Goal: Information Seeking & Learning: Learn about a topic

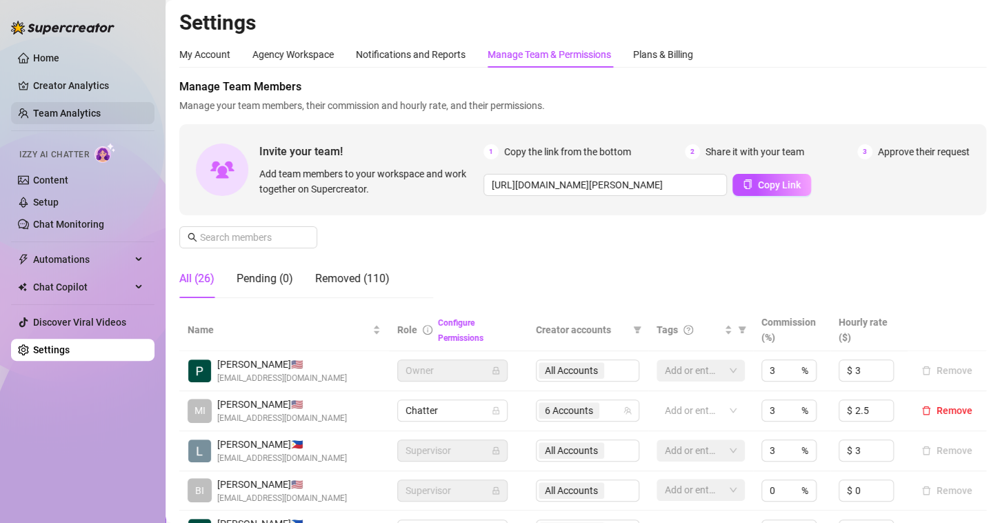
click at [83, 110] on link "Team Analytics" at bounding box center [67, 113] width 68 height 11
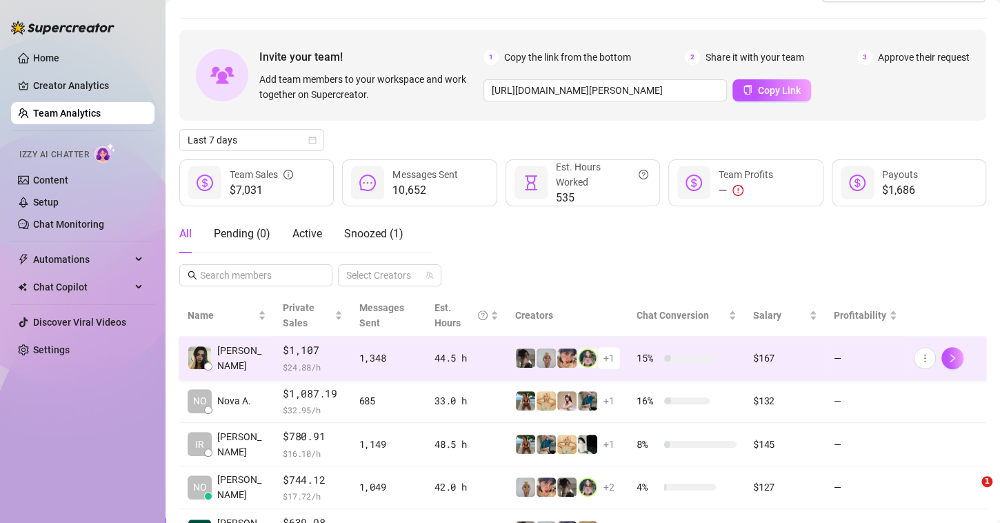
scroll to position [34, 0]
click at [518, 349] on img at bounding box center [525, 357] width 19 height 19
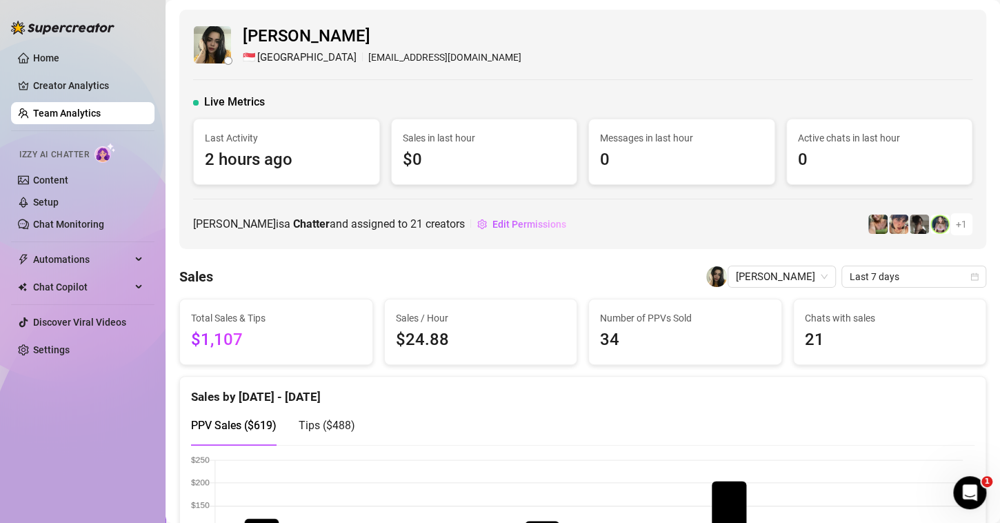
click at [101, 112] on link "Team Analytics" at bounding box center [67, 113] width 68 height 11
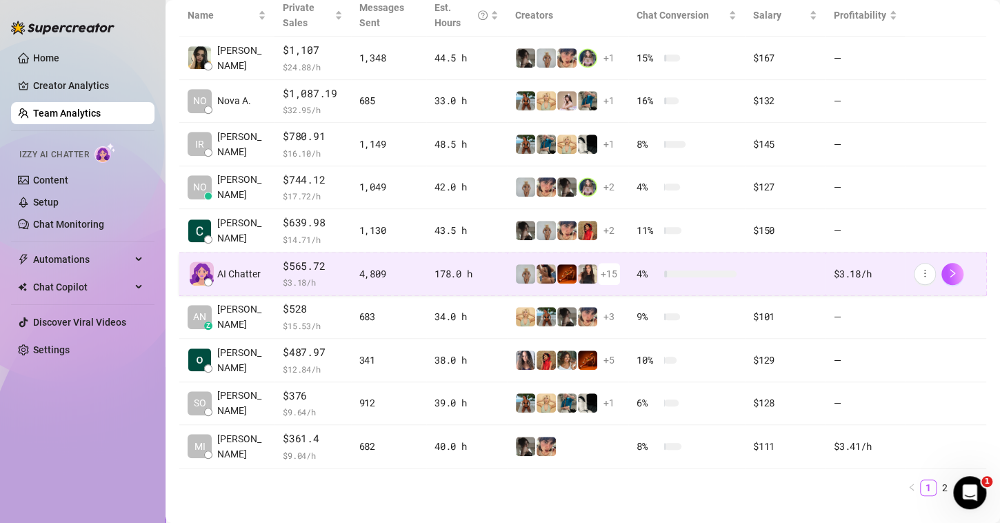
scroll to position [335, 0]
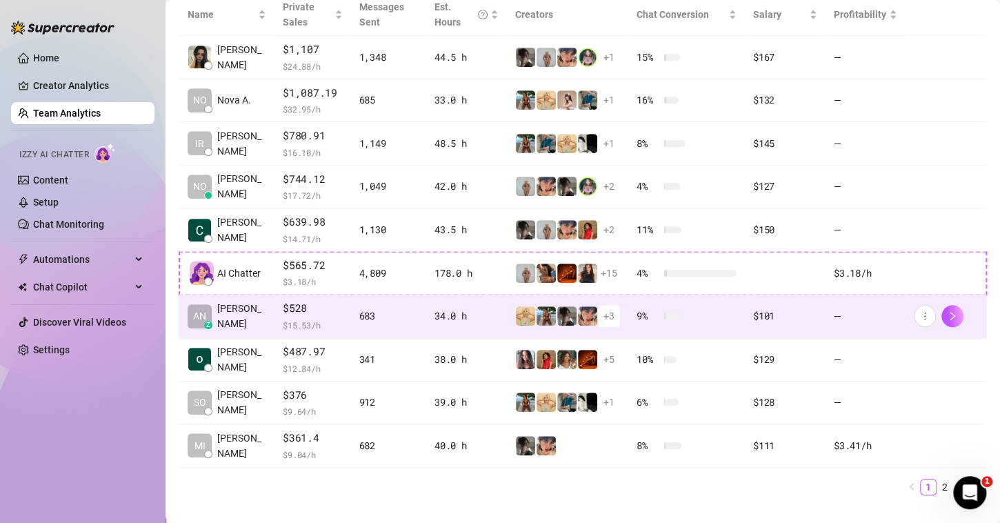
click at [243, 323] on div "AN z [PERSON_NAME]" at bounding box center [227, 316] width 79 height 30
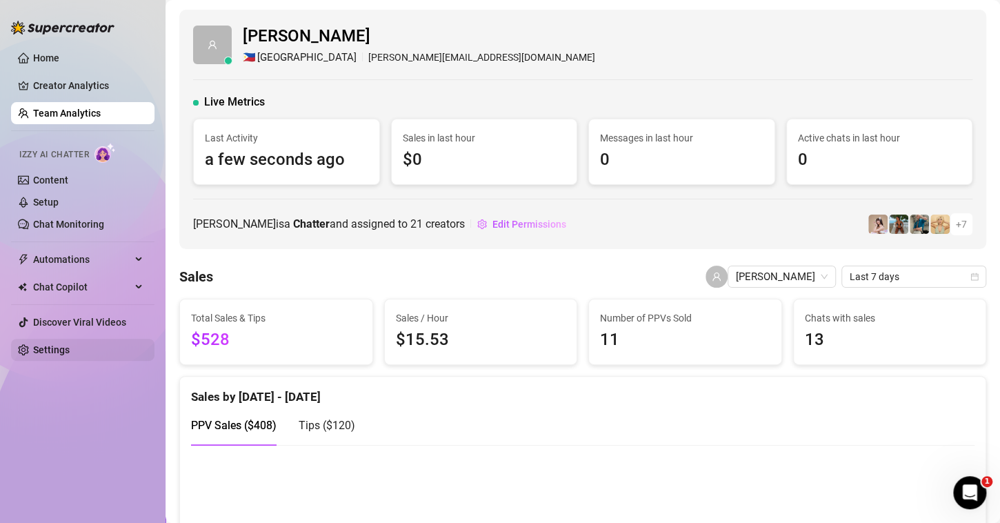
click at [45, 350] on link "Settings" at bounding box center [51, 349] width 37 height 11
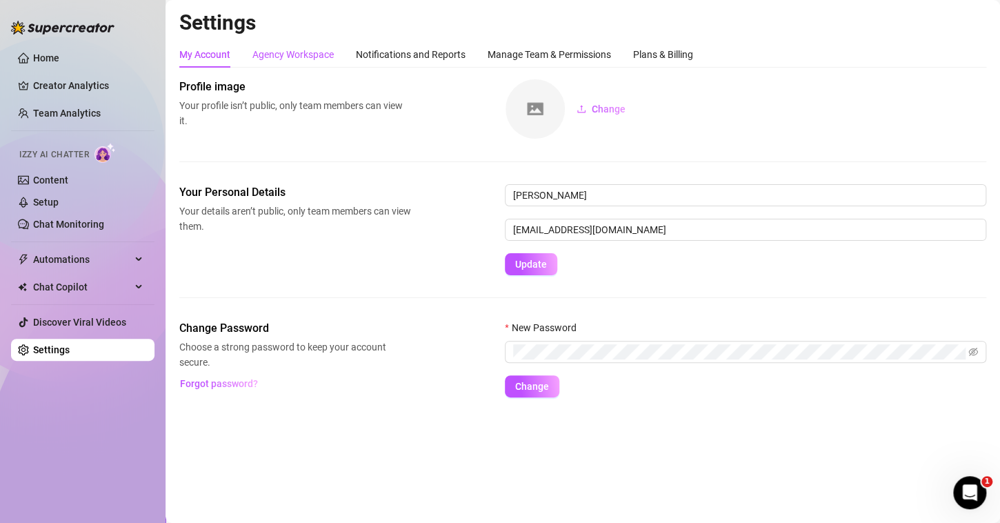
click at [304, 55] on div "Agency Workspace" at bounding box center [292, 54] width 81 height 15
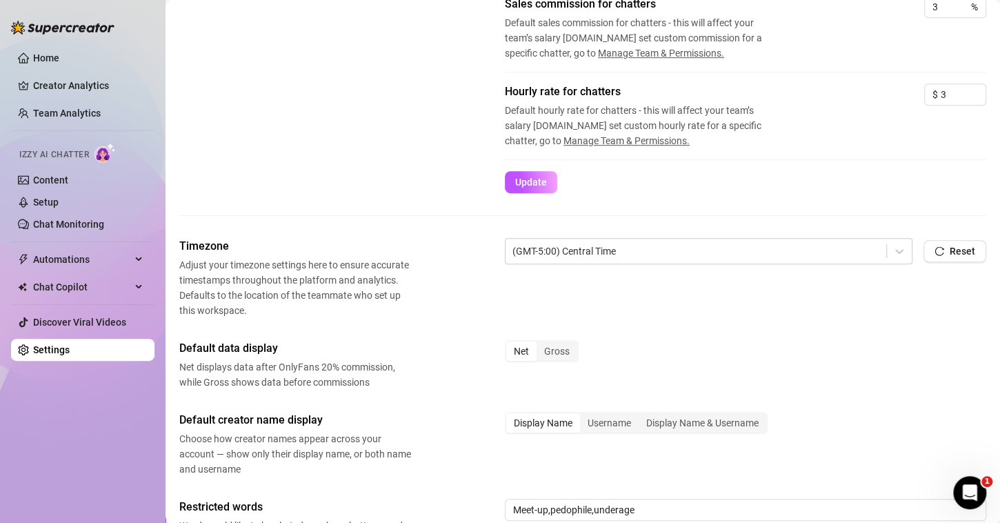
scroll to position [338, 0]
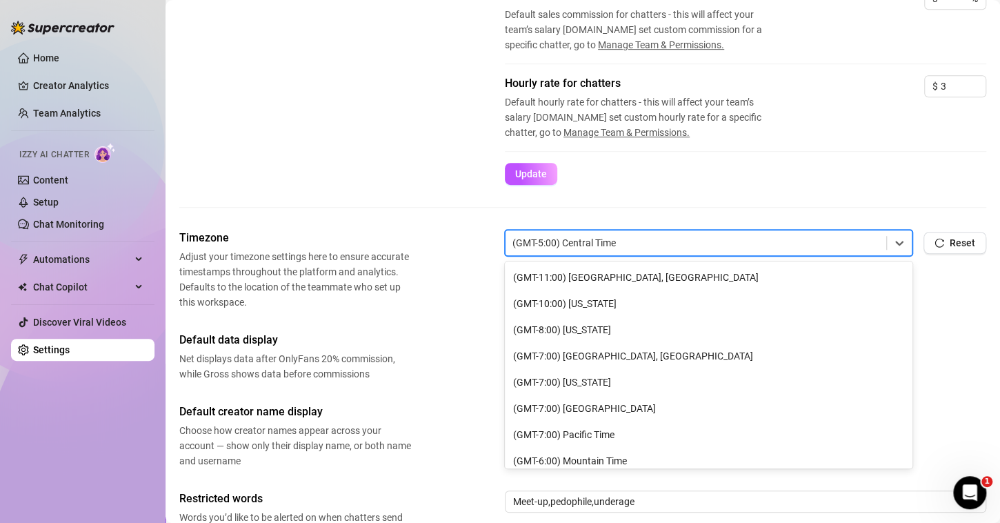
click at [854, 245] on div at bounding box center [695, 243] width 367 height 18
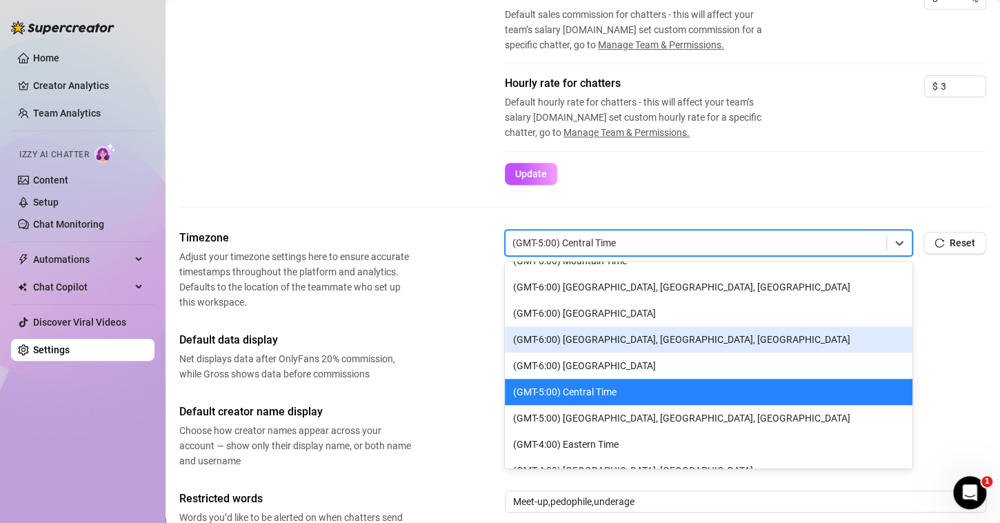
scroll to position [74, 0]
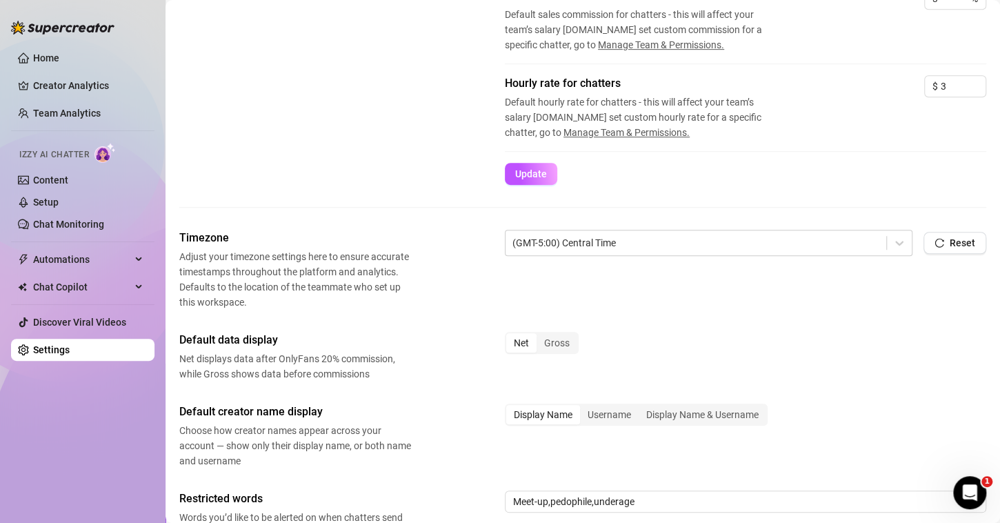
click at [792, 197] on div "Rates & Commissions Set a default hourly rate and commission rate for your chat…" at bounding box center [582, 72] width 807 height 314
click at [94, 79] on link "Creator Analytics" at bounding box center [88, 85] width 110 height 22
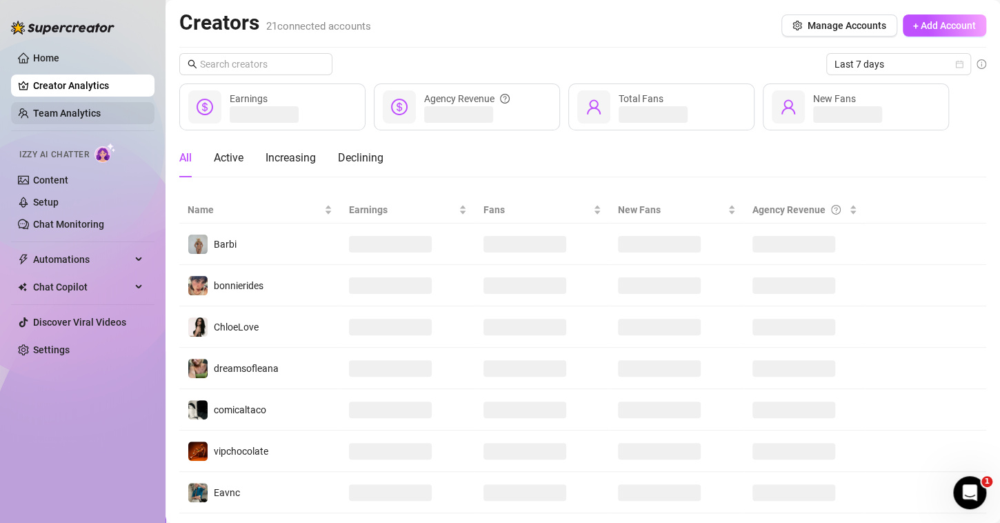
click at [63, 114] on link "Team Analytics" at bounding box center [67, 113] width 68 height 11
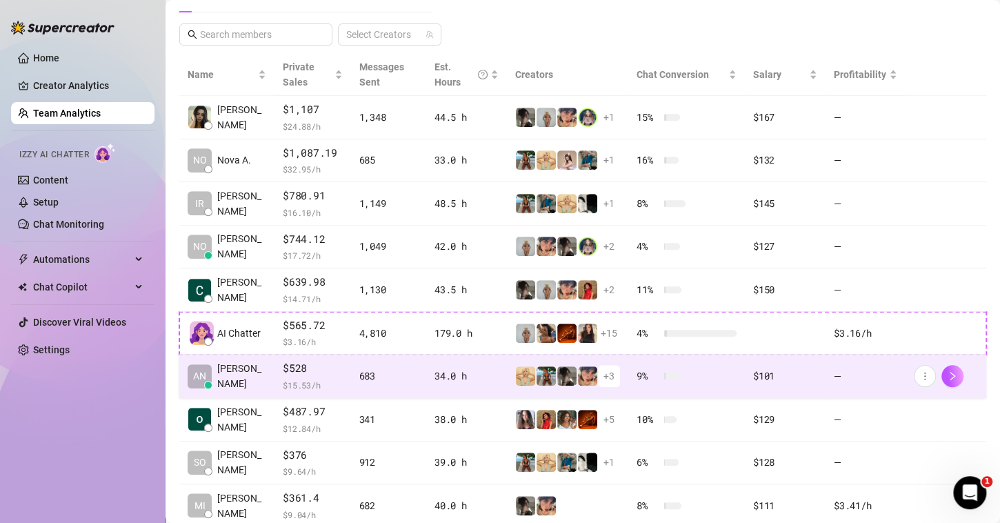
scroll to position [281, 0]
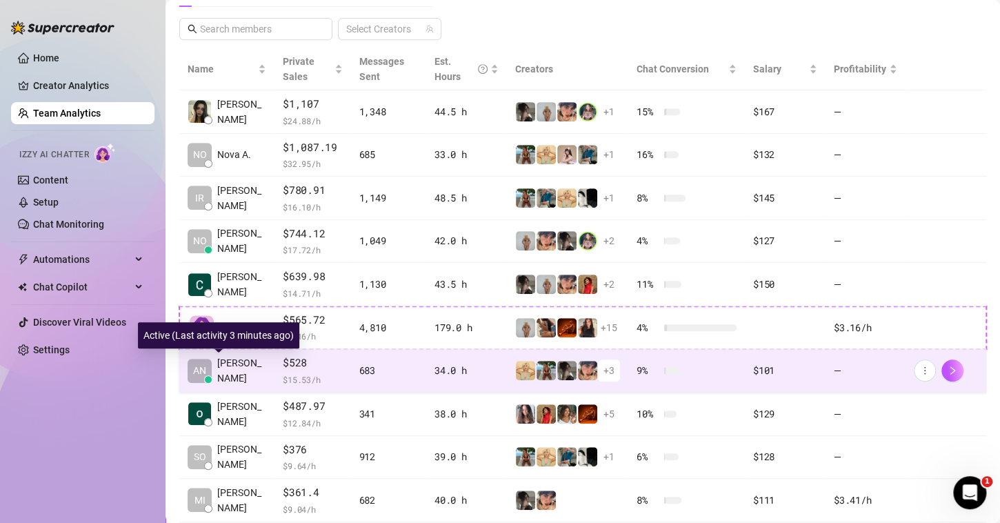
click at [241, 366] on span "[PERSON_NAME]" at bounding box center [241, 370] width 49 height 30
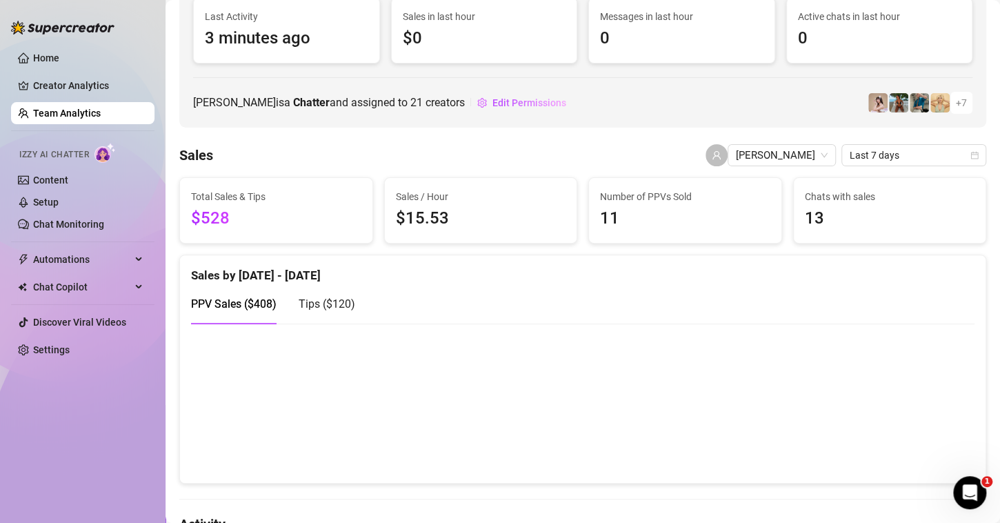
scroll to position [121, 0]
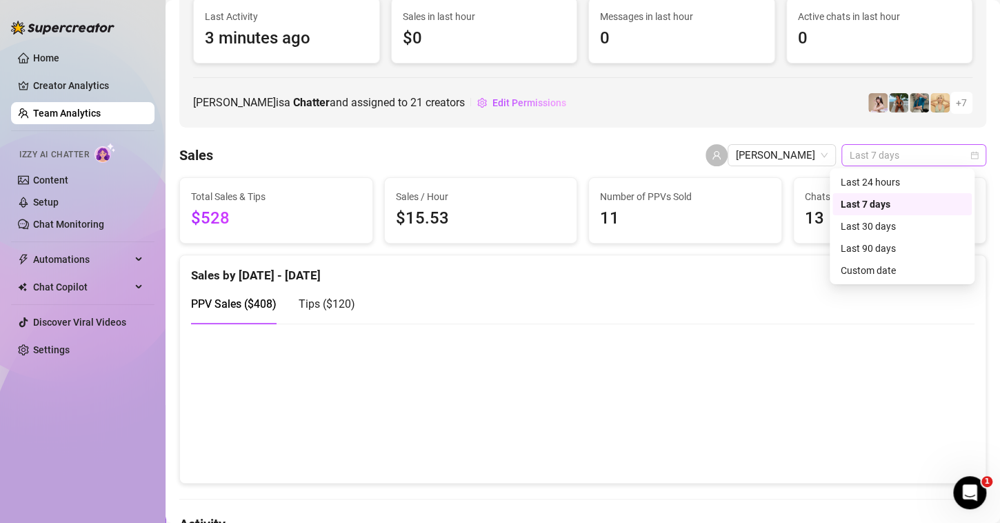
click at [911, 148] on span "Last 7 days" at bounding box center [913, 155] width 128 height 21
click at [857, 265] on div "Custom date" at bounding box center [901, 270] width 123 height 15
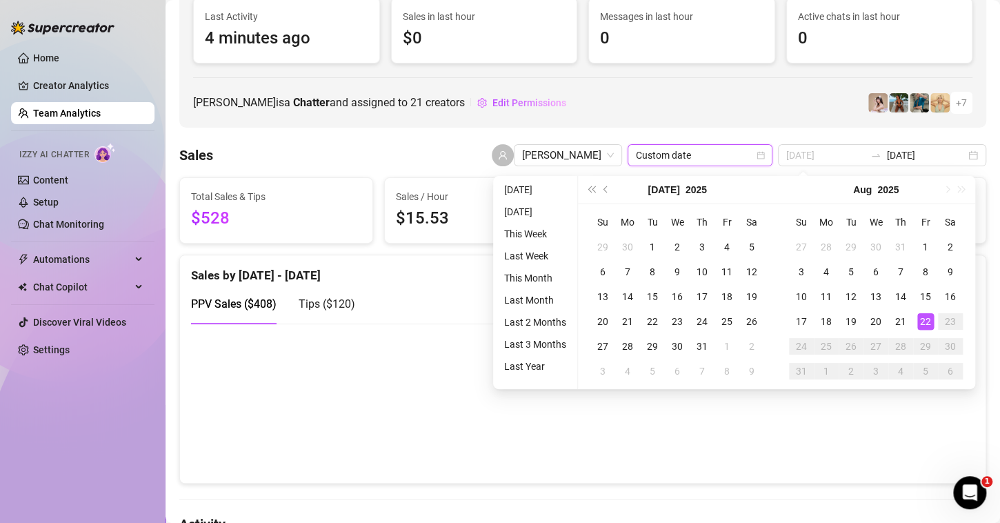
type input "[DATE]"
click at [920, 323] on div "22" at bounding box center [925, 321] width 17 height 17
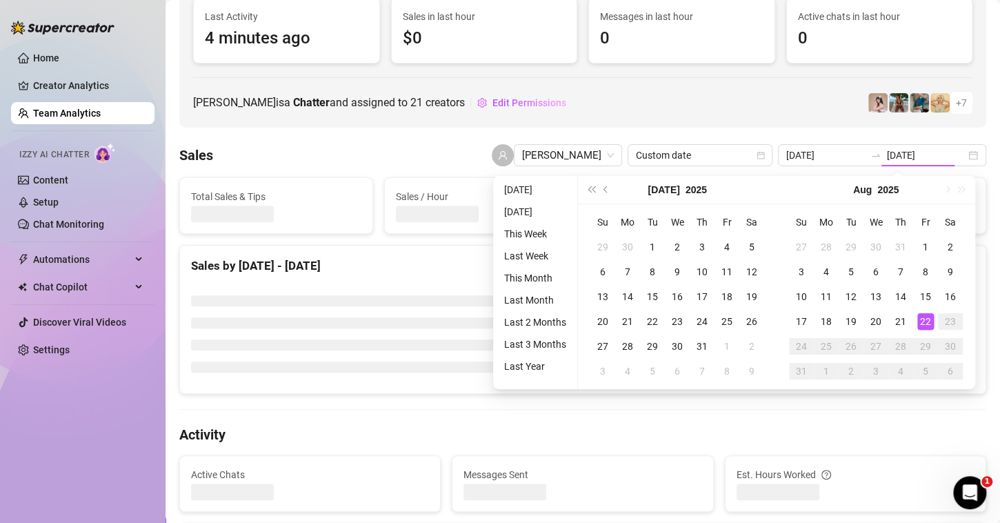
type input "[DATE]"
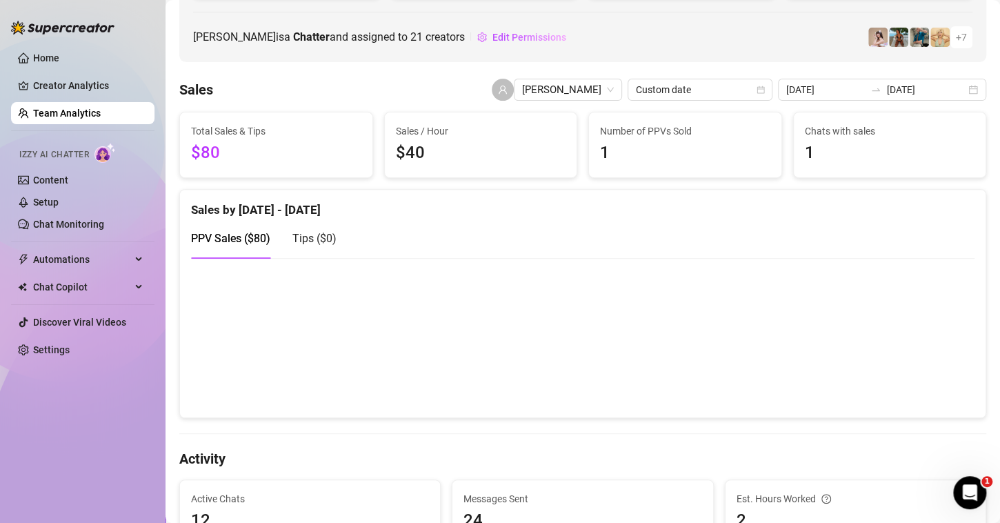
scroll to position [186, 0]
click at [887, 88] on input "[DATE]" at bounding box center [926, 90] width 79 height 15
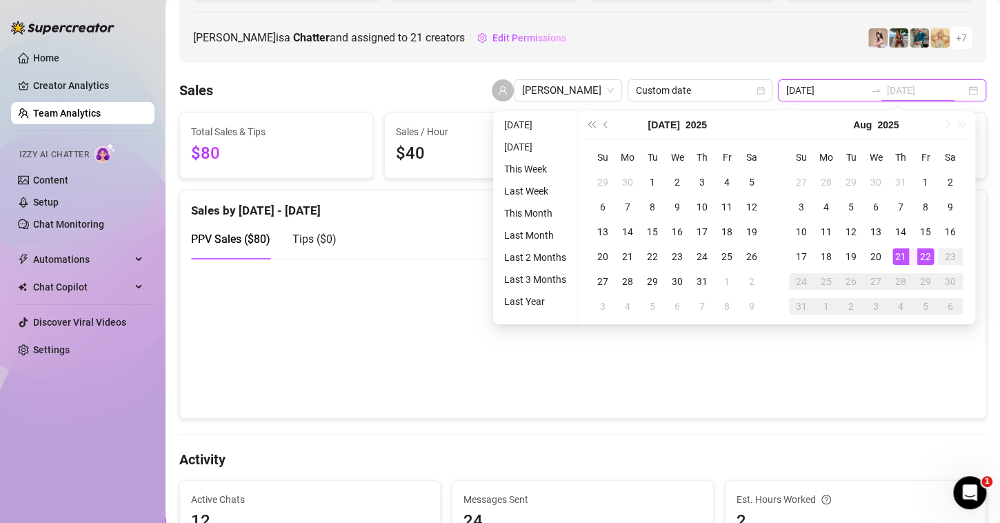
type input "[DATE]"
click at [900, 257] on div "21" at bounding box center [900, 256] width 17 height 17
click at [932, 254] on div "22" at bounding box center [925, 256] width 17 height 17
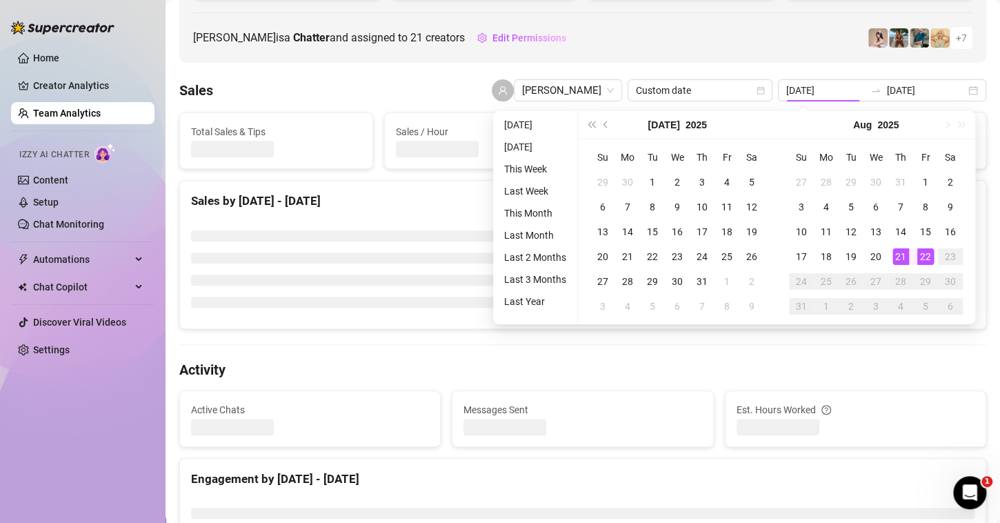
type input "[DATE]"
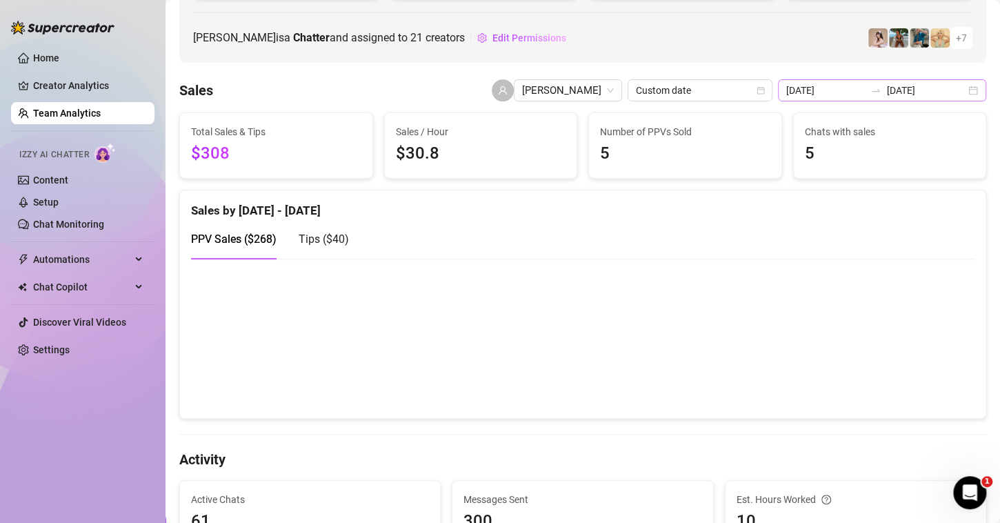
click at [962, 88] on div "[DATE] [DATE]" at bounding box center [882, 90] width 208 height 22
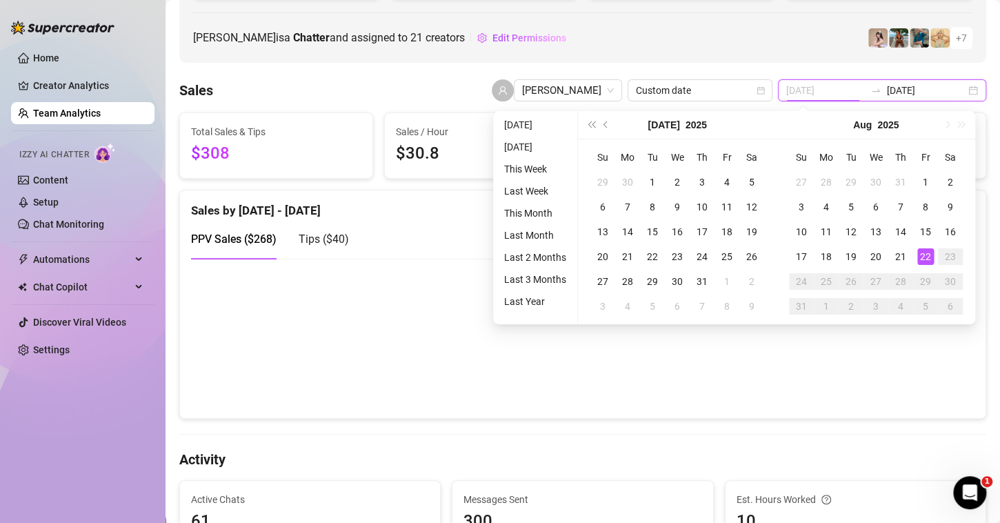
type input "[DATE]"
click at [920, 254] on div "22" at bounding box center [925, 256] width 17 height 17
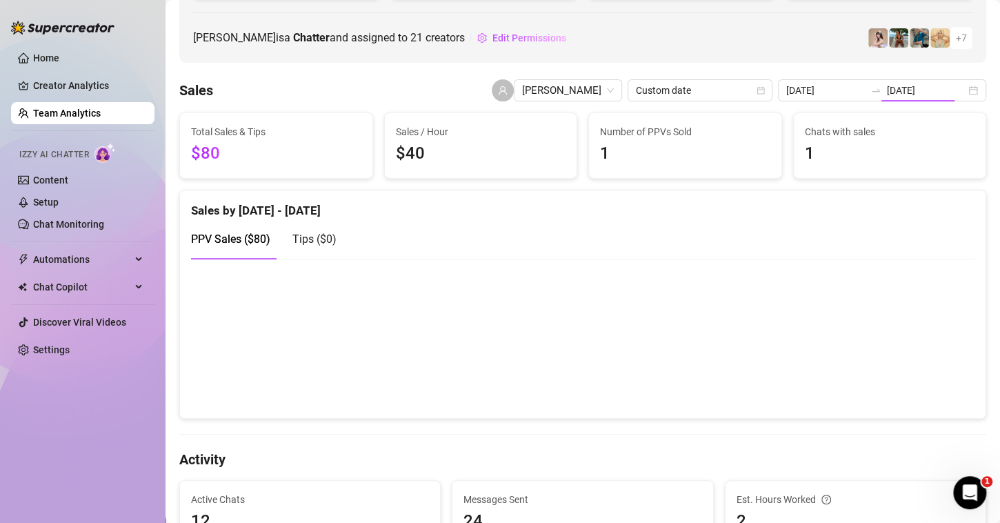
type input "[DATE]"
click at [589, 330] on canvas at bounding box center [576, 338] width 771 height 138
click at [570, 325] on canvas at bounding box center [576, 338] width 771 height 138
click at [592, 360] on canvas at bounding box center [576, 338] width 771 height 138
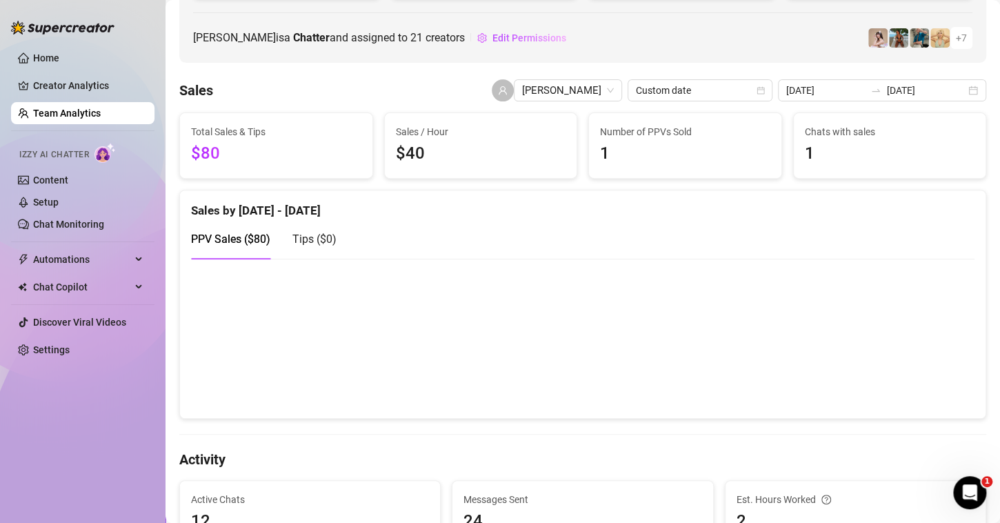
click at [592, 360] on canvas at bounding box center [576, 338] width 771 height 138
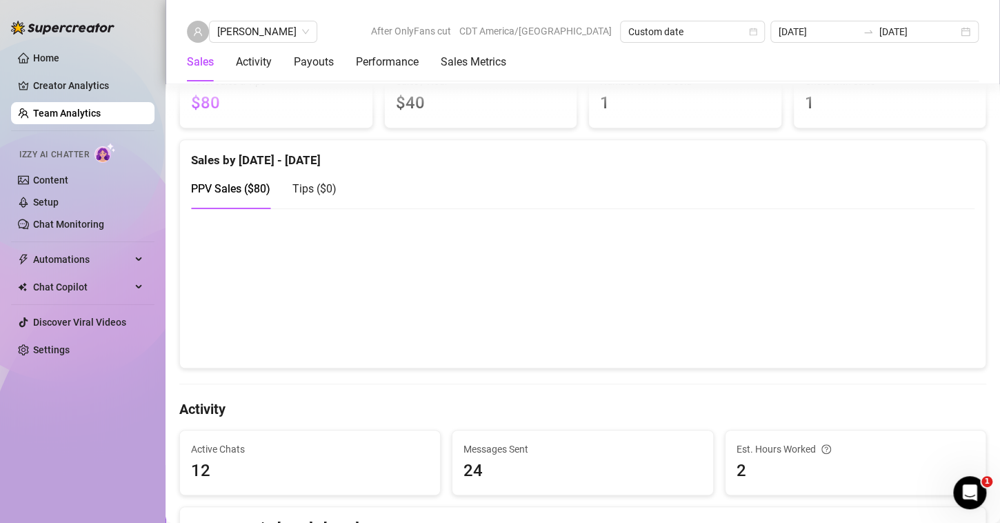
scroll to position [232, 0]
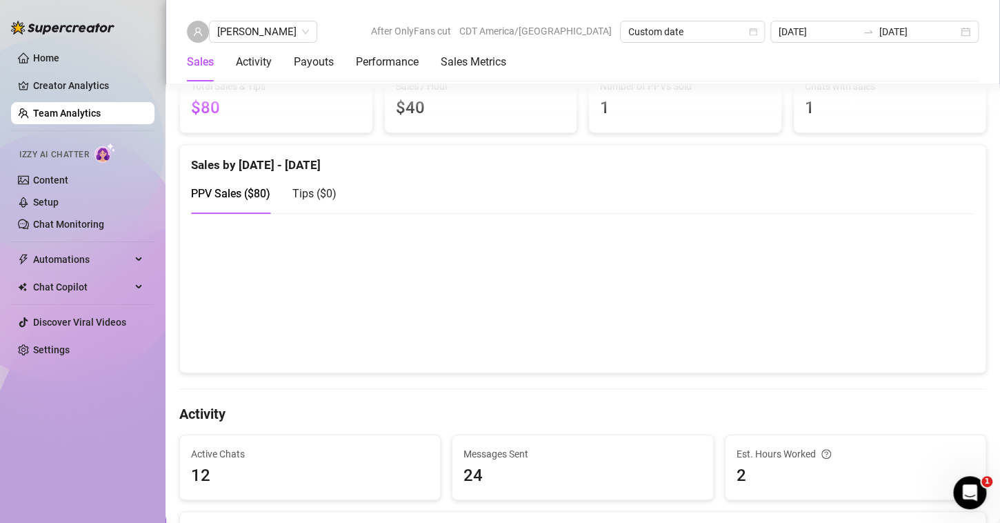
click at [581, 261] on canvas at bounding box center [576, 292] width 771 height 138
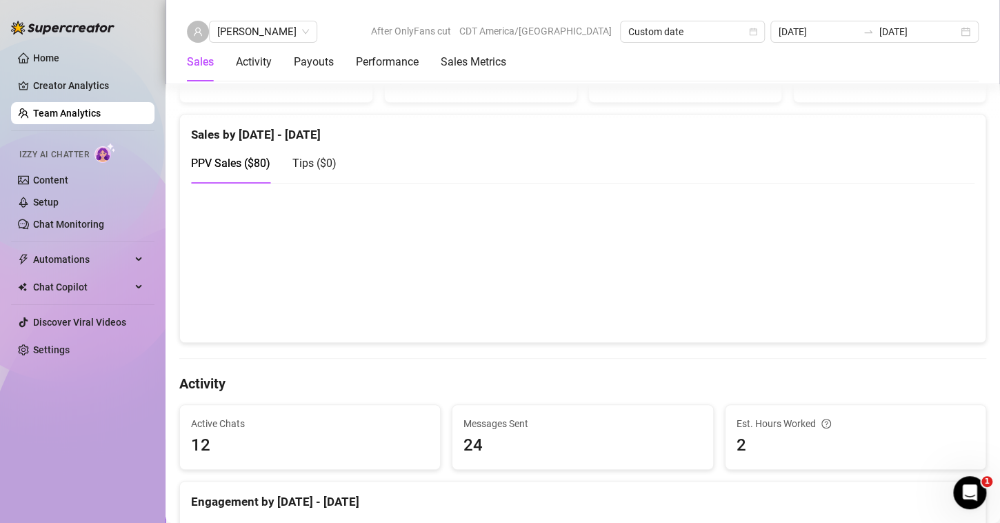
scroll to position [254, 0]
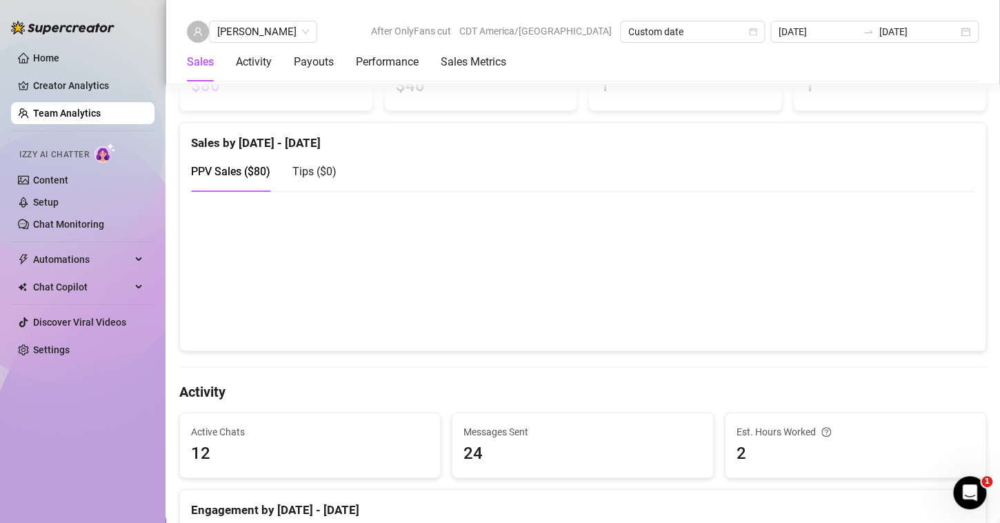
click at [586, 261] on canvas at bounding box center [576, 270] width 771 height 138
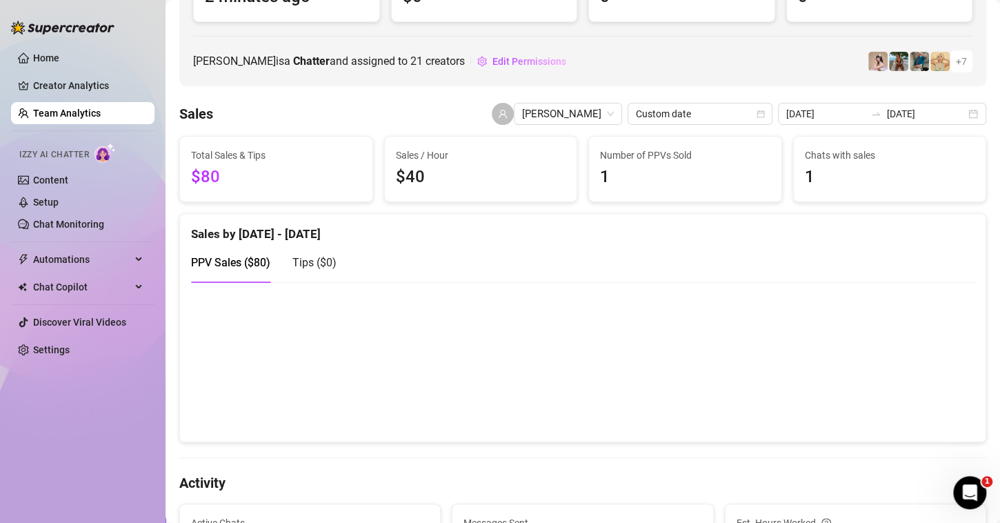
scroll to position [163, 0]
click at [589, 365] on canvas at bounding box center [576, 361] width 771 height 138
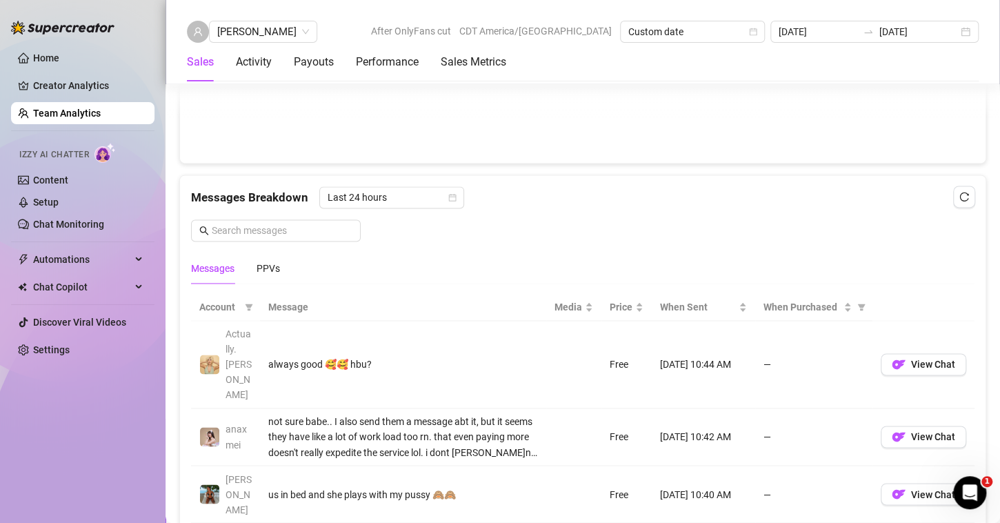
scroll to position [880, 0]
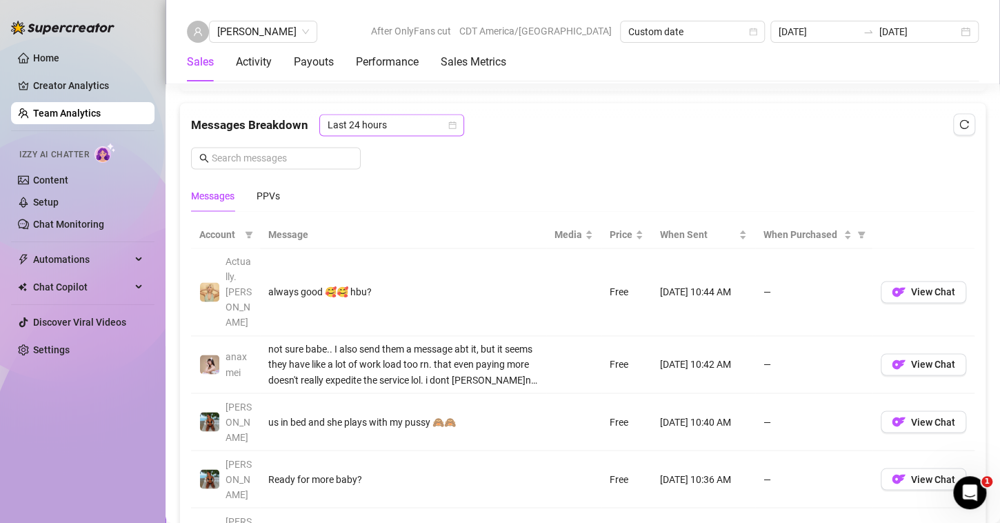
click at [448, 121] on icon "calendar" at bounding box center [452, 125] width 8 height 8
click at [556, 127] on div "Messages Breakdown Last 24 hours" at bounding box center [582, 125] width 783 height 22
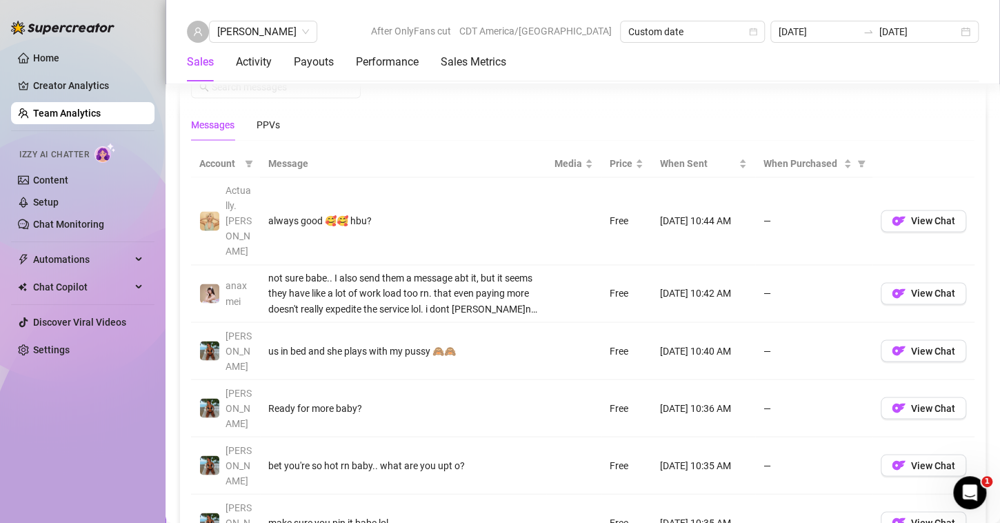
scroll to position [948, 0]
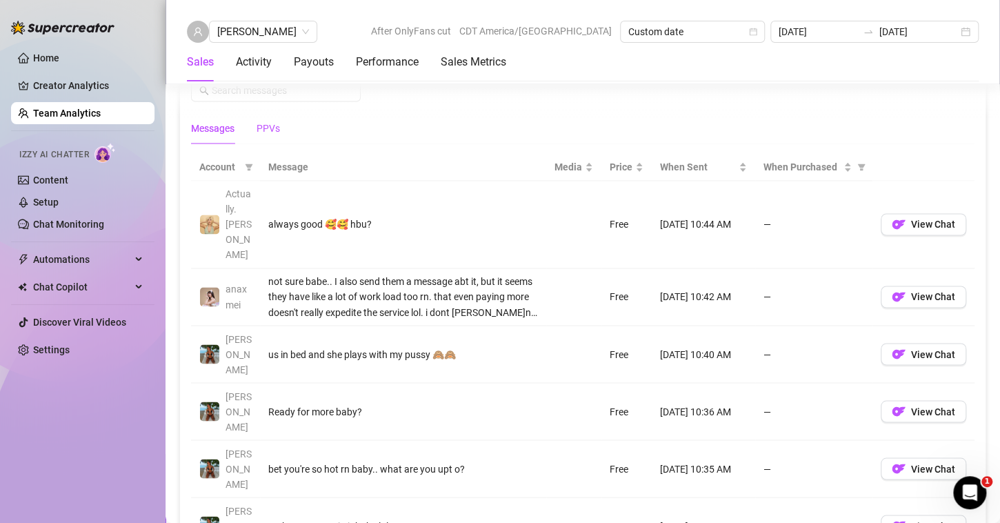
click at [267, 123] on div "PPVs" at bounding box center [267, 128] width 23 height 15
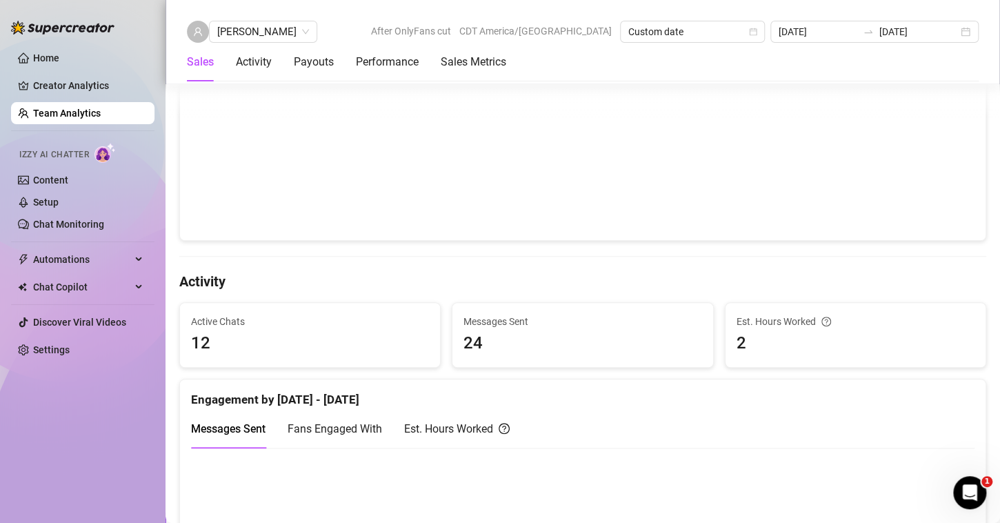
scroll to position [0, 0]
